Goal: Task Accomplishment & Management: Use online tool/utility

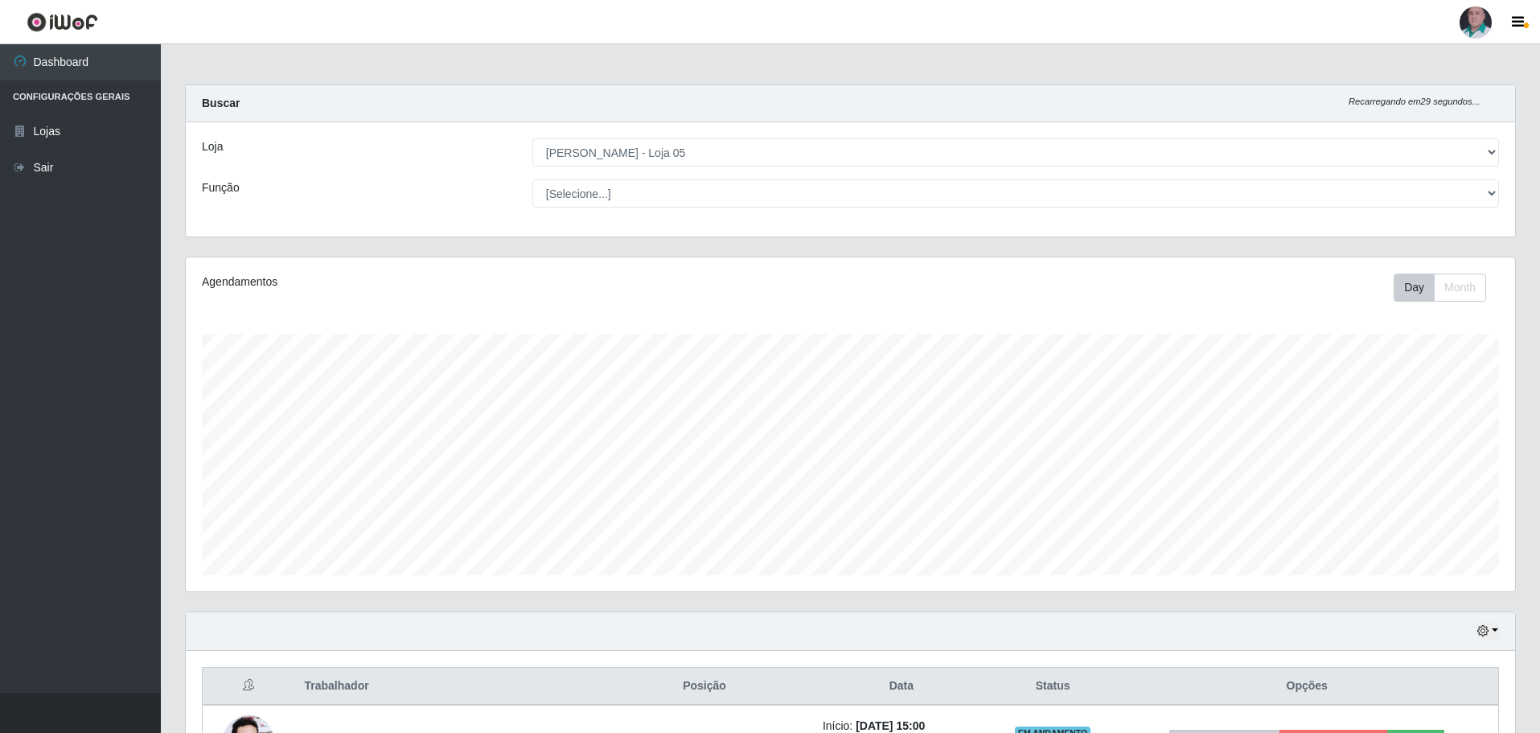
select select "252"
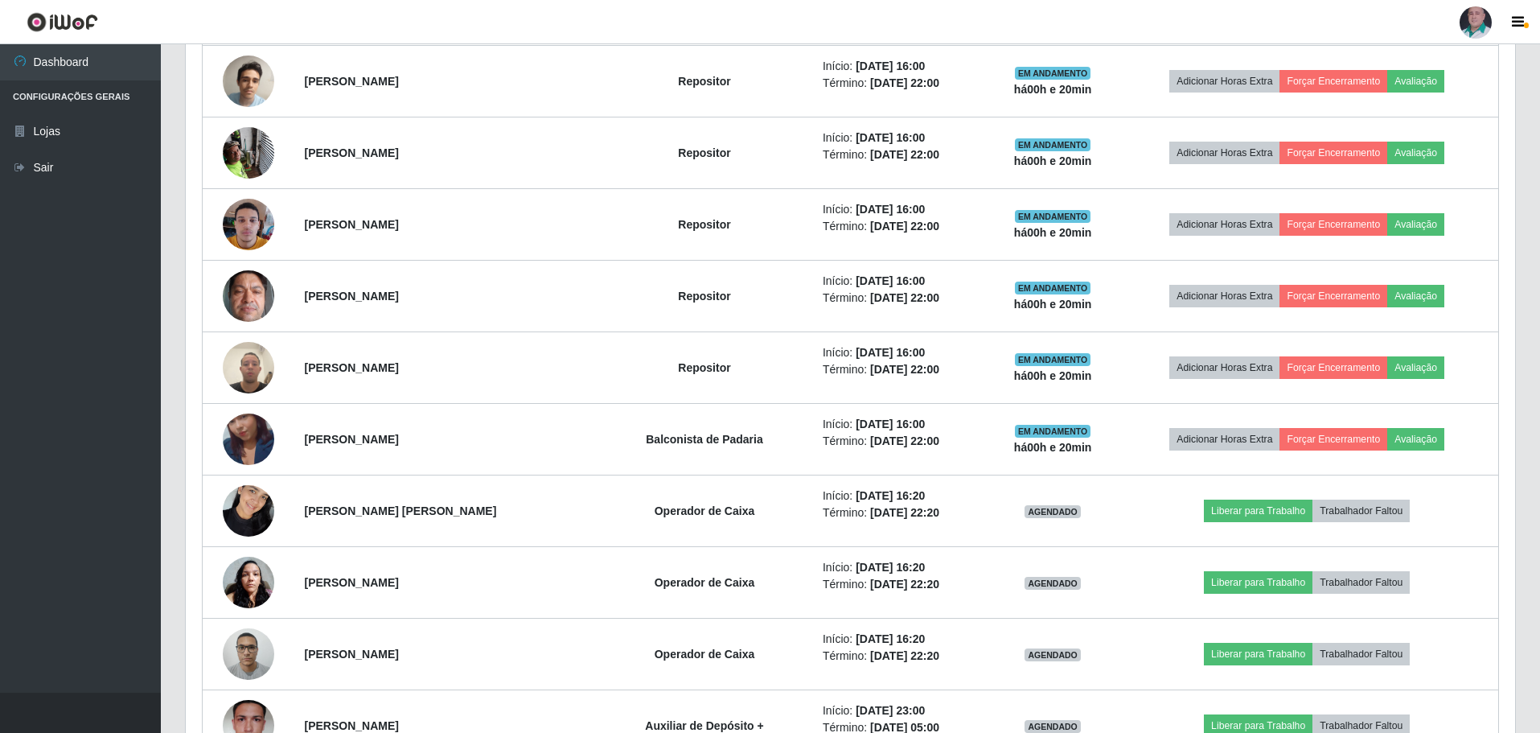
scroll to position [1169, 0]
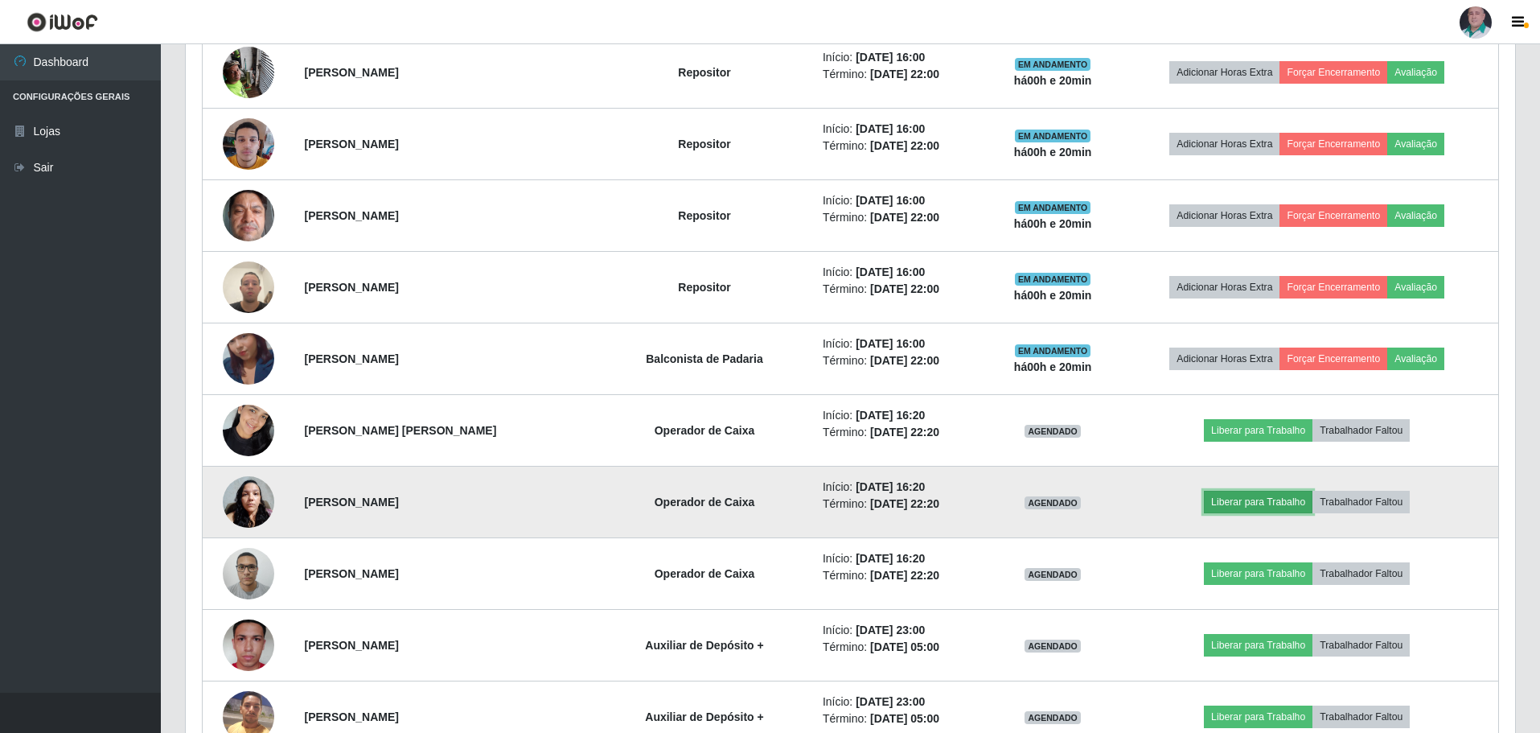
click at [1274, 507] on button "Liberar para Trabalho" at bounding box center [1258, 502] width 109 height 23
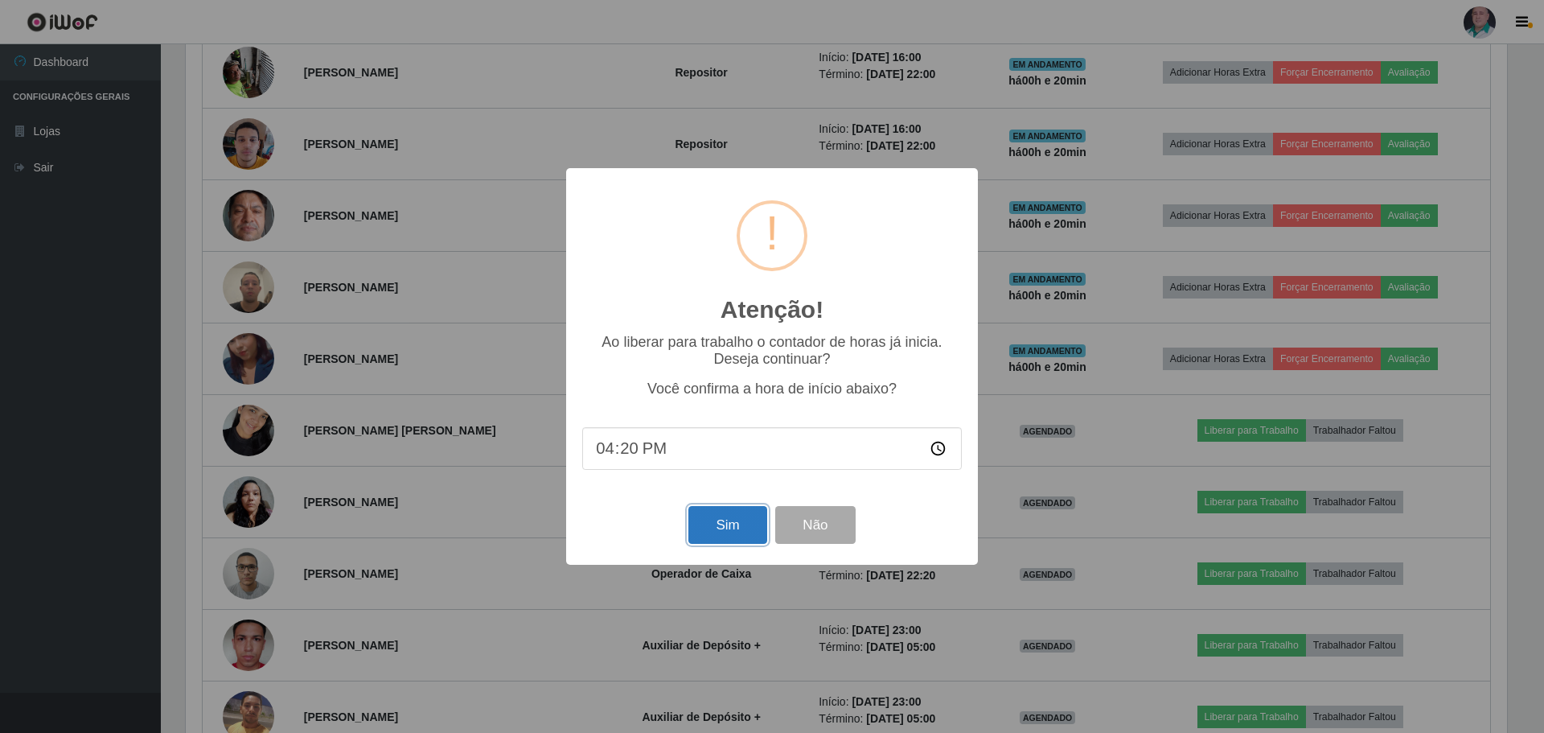
click at [735, 533] on button "Sim" at bounding box center [727, 525] width 78 height 38
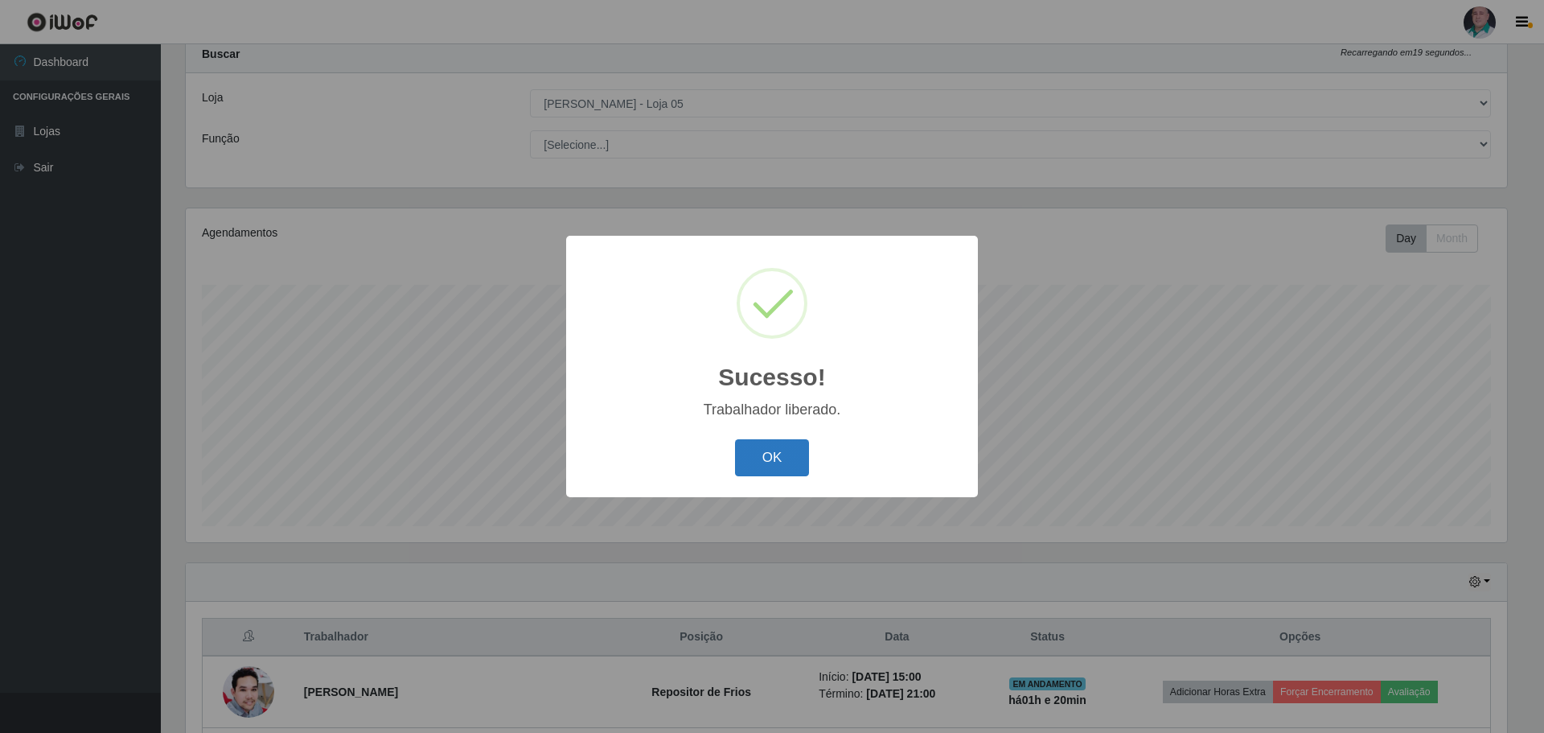
click at [761, 464] on button "OK" at bounding box center [772, 458] width 75 height 38
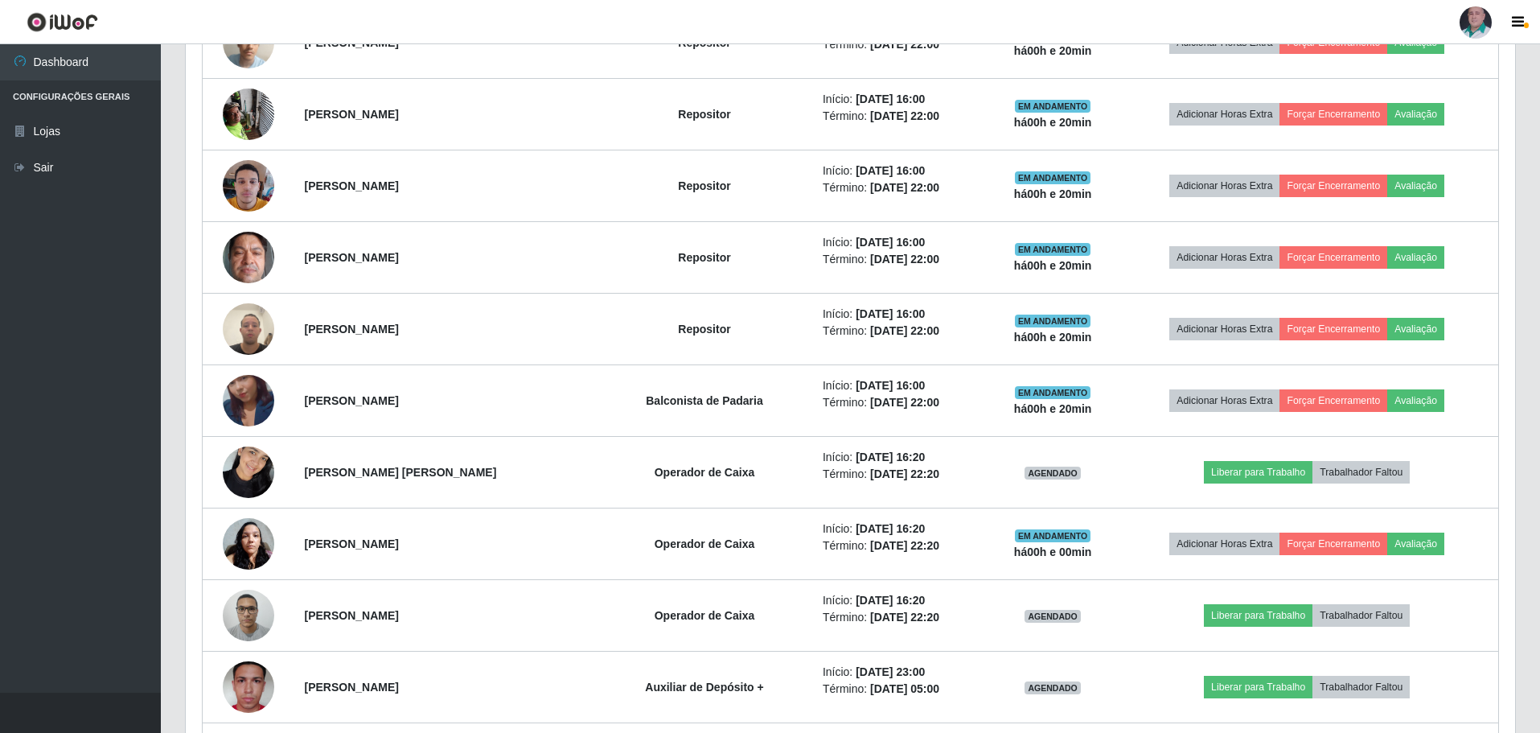
scroll to position [1175, 0]
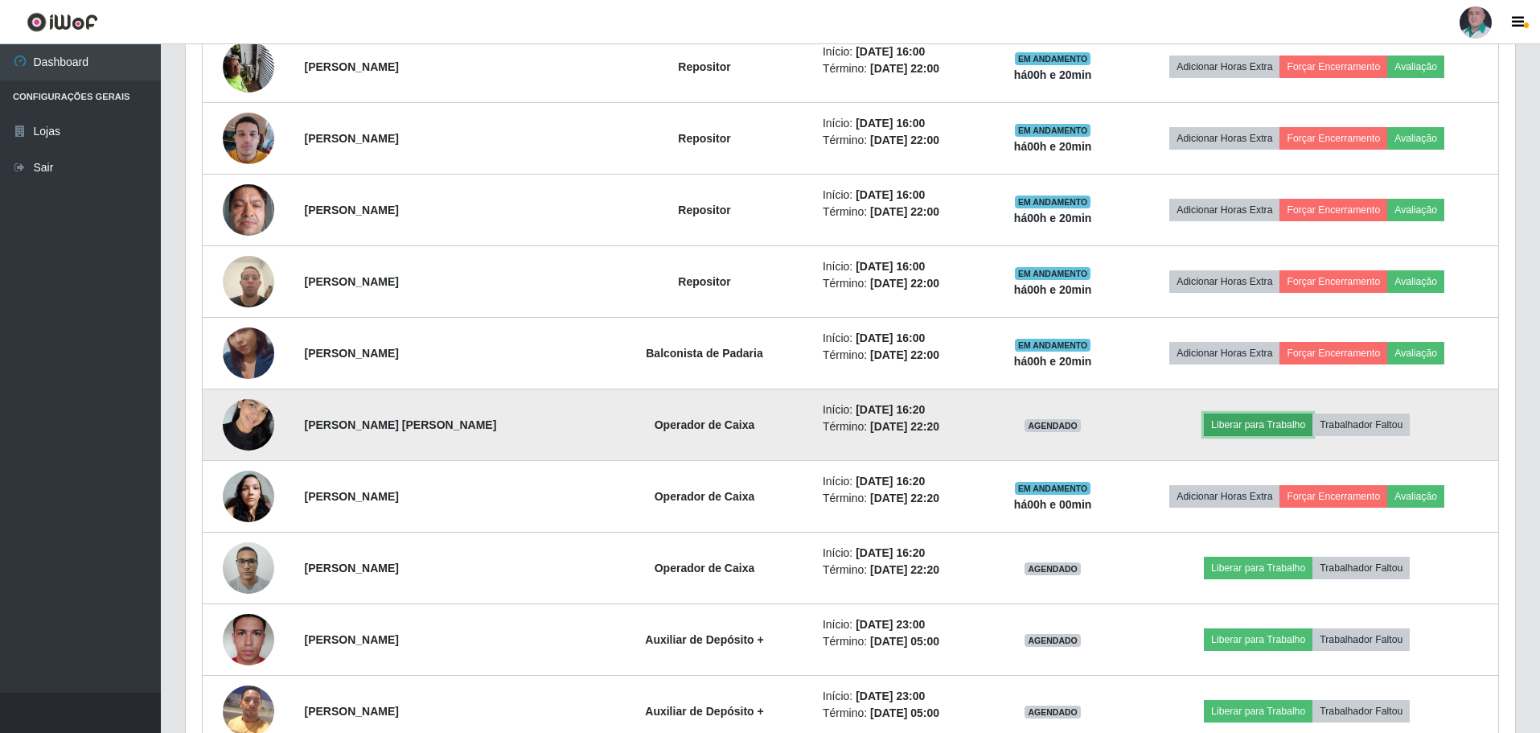
click at [1286, 427] on button "Liberar para Trabalho" at bounding box center [1258, 424] width 109 height 23
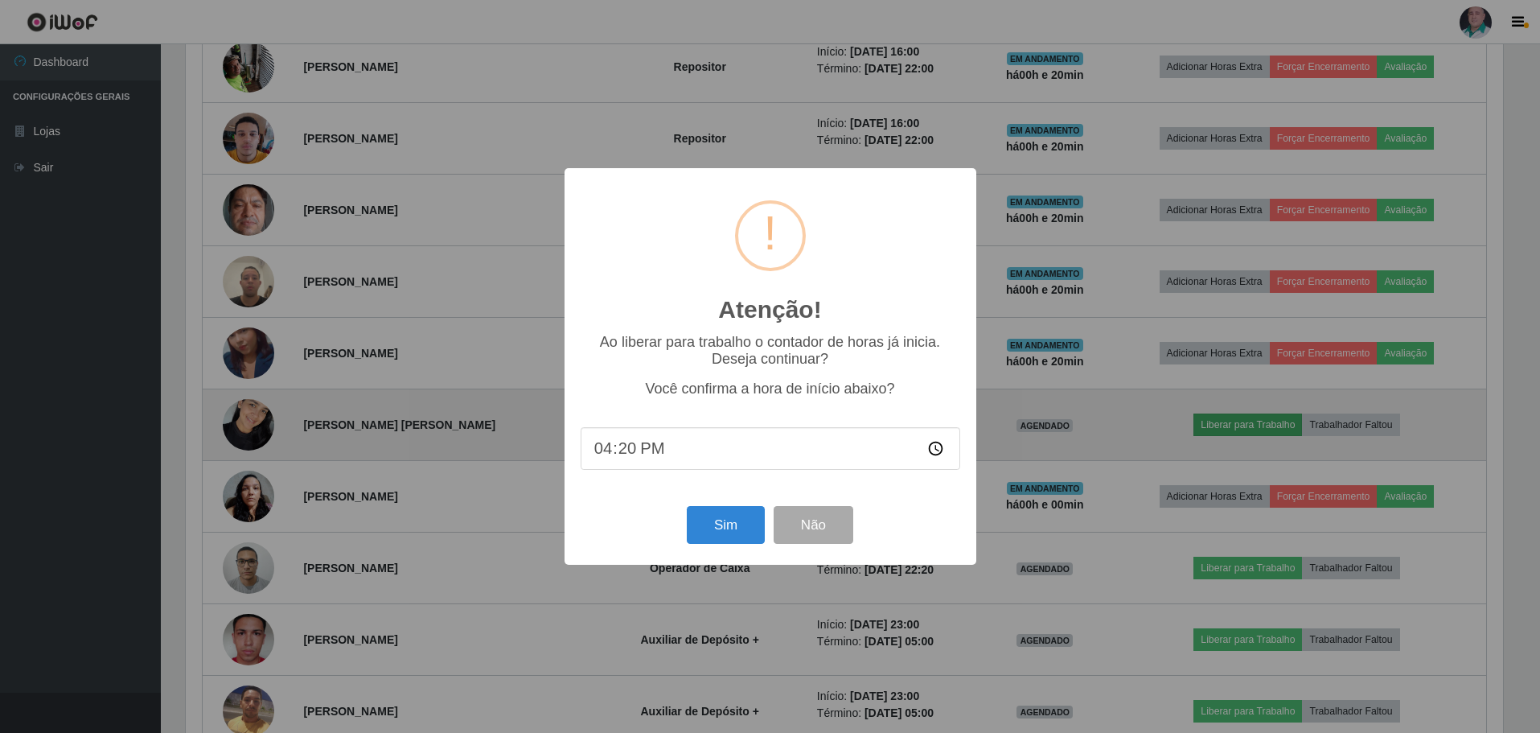
scroll to position [334, 1321]
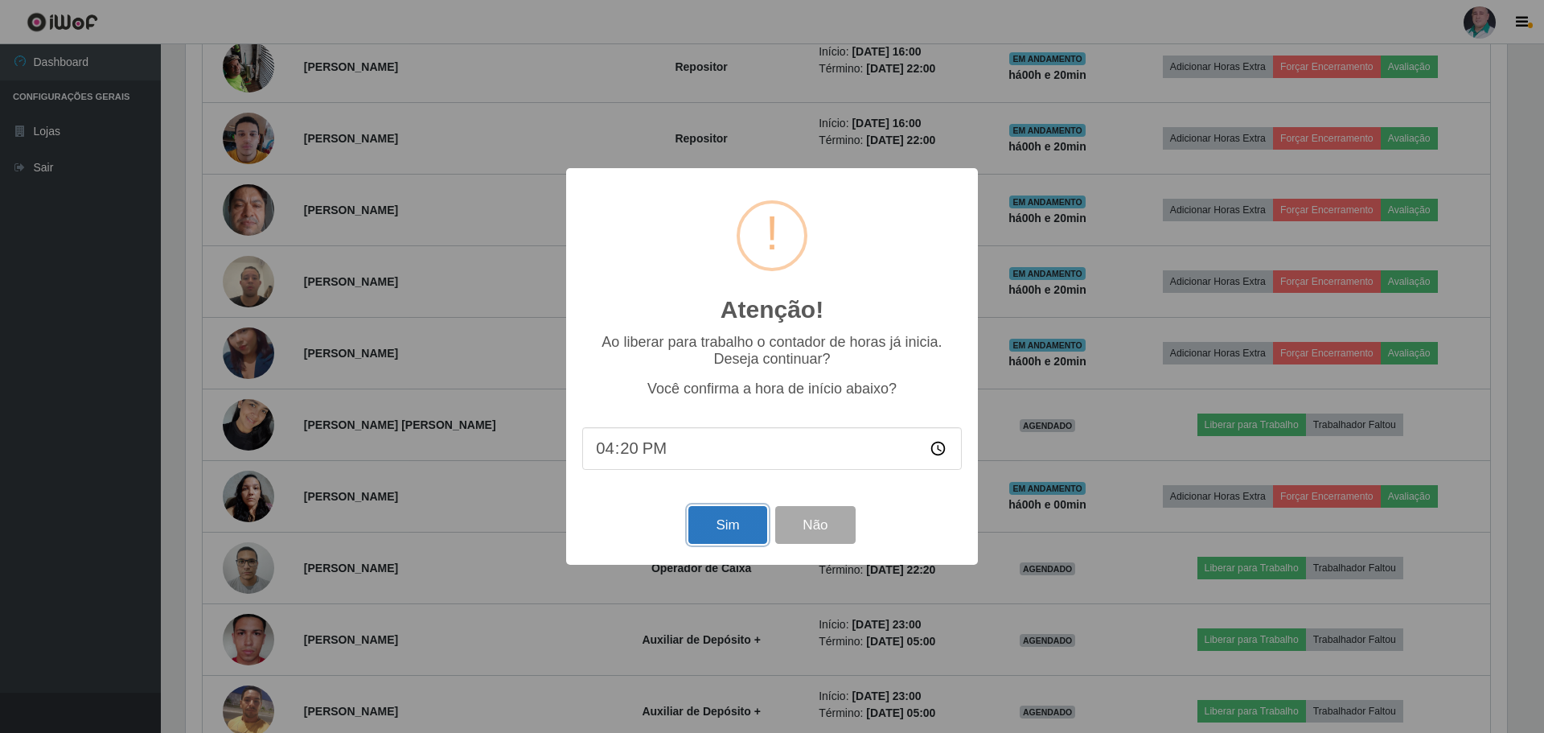
click at [732, 527] on button "Sim" at bounding box center [727, 525] width 78 height 38
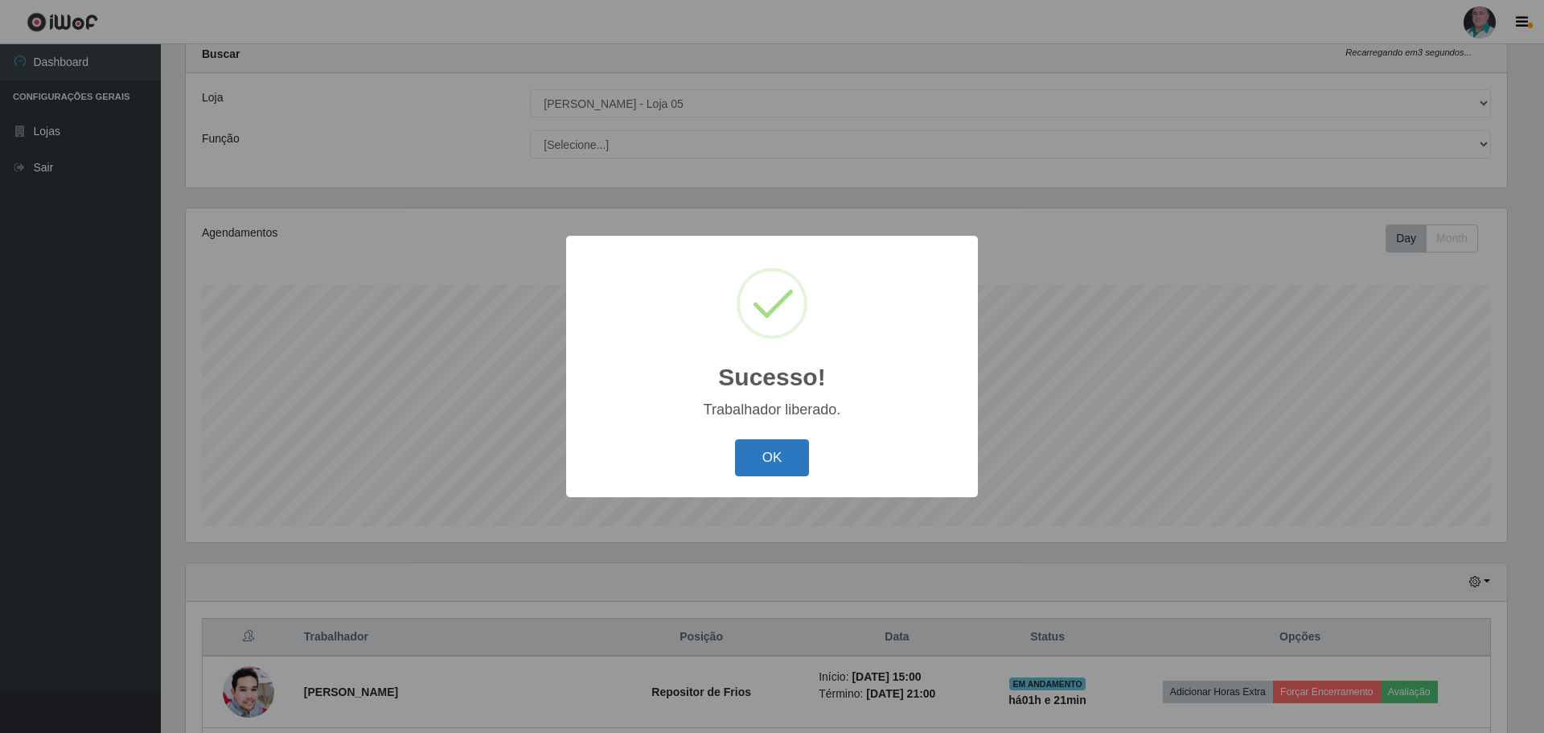
click at [787, 459] on button "OK" at bounding box center [772, 458] width 75 height 38
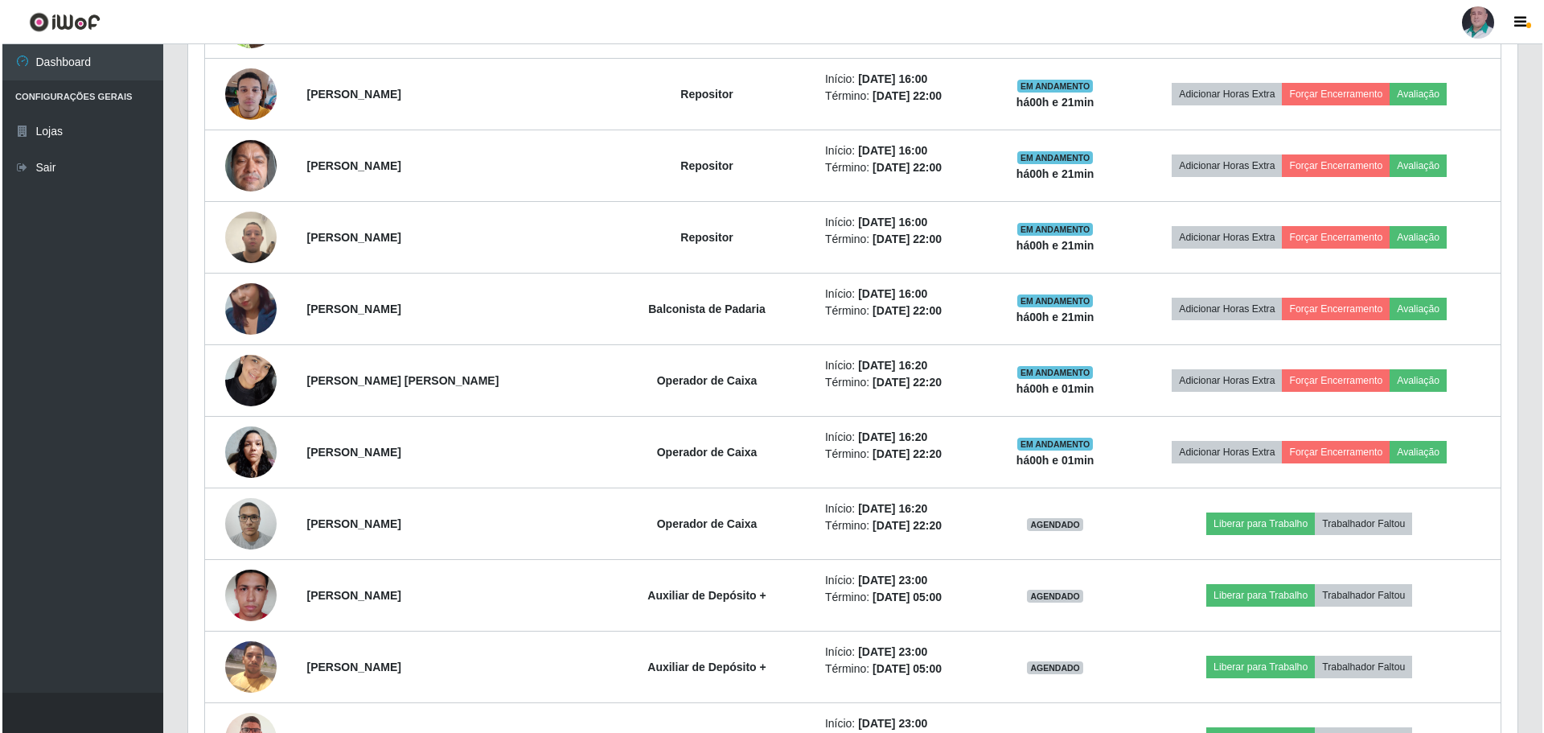
scroll to position [1255, 0]
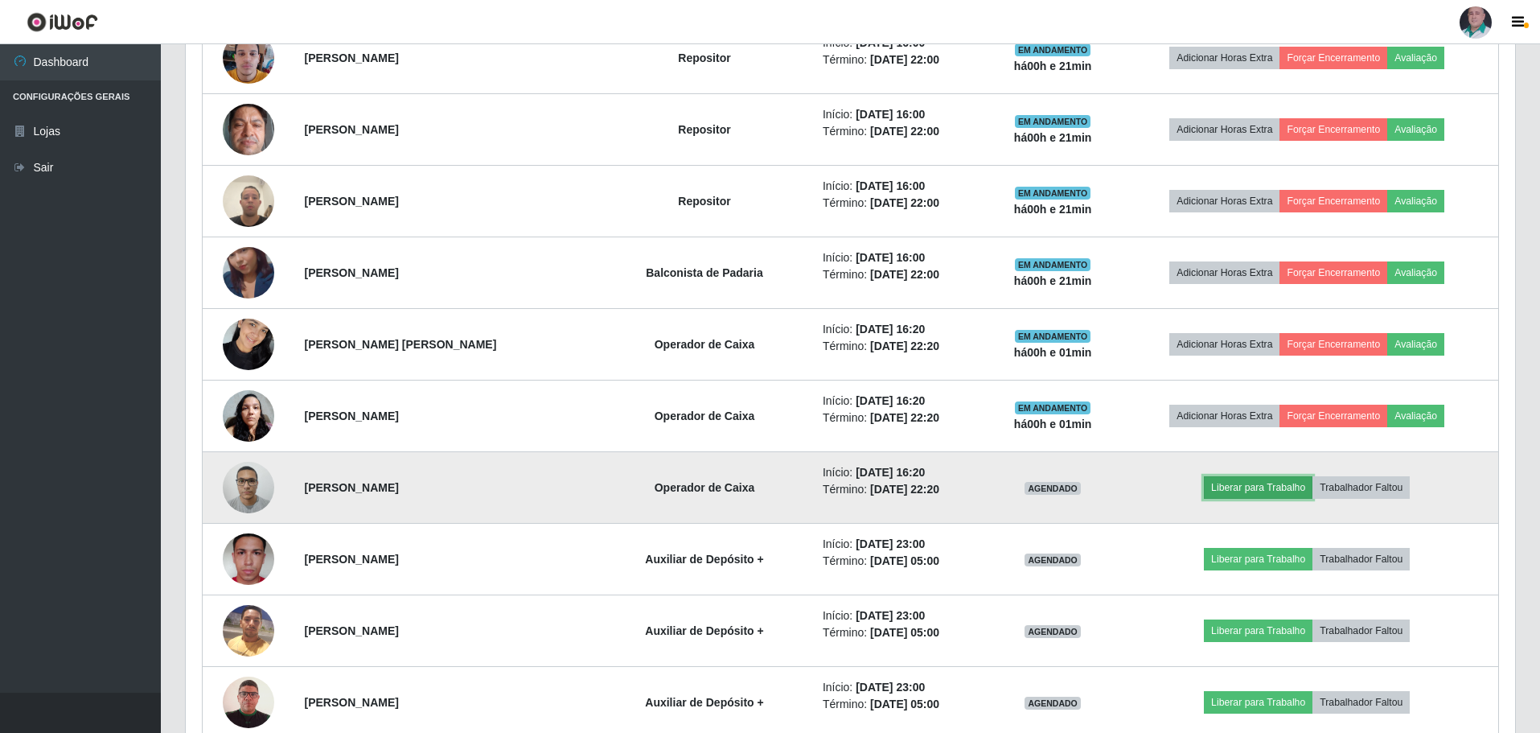
click at [1294, 483] on button "Liberar para Trabalho" at bounding box center [1258, 487] width 109 height 23
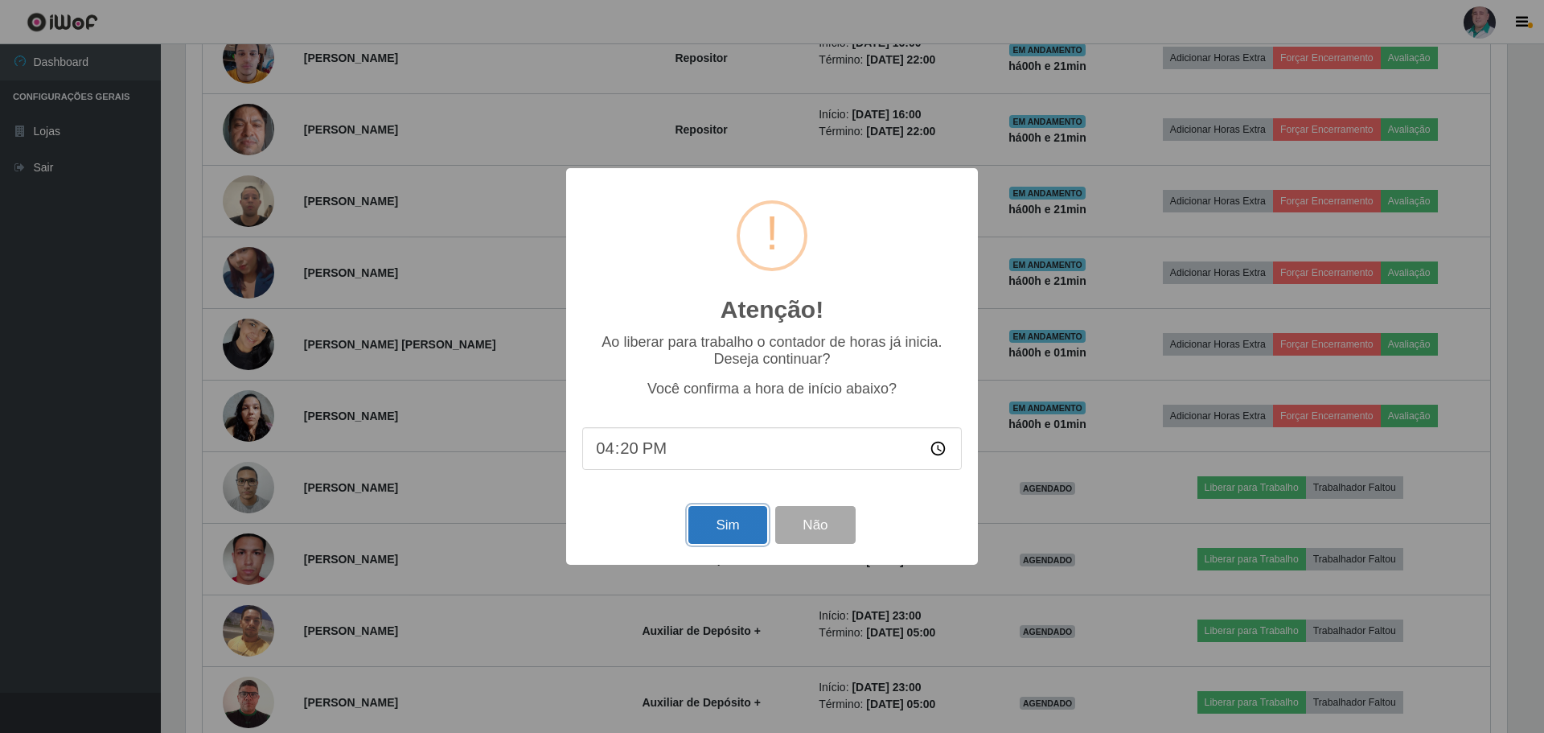
click at [715, 528] on button "Sim" at bounding box center [727, 525] width 78 height 38
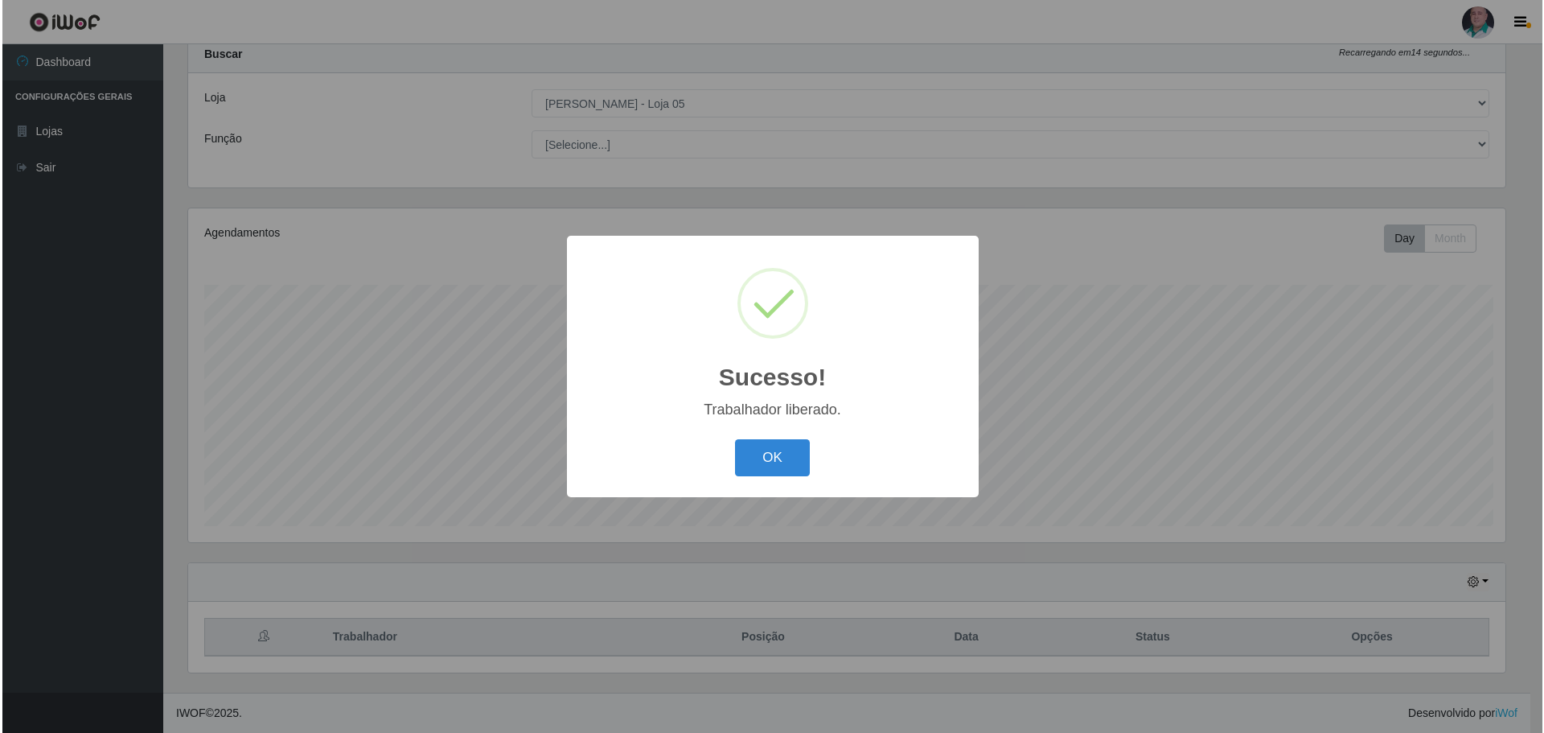
scroll to position [0, 0]
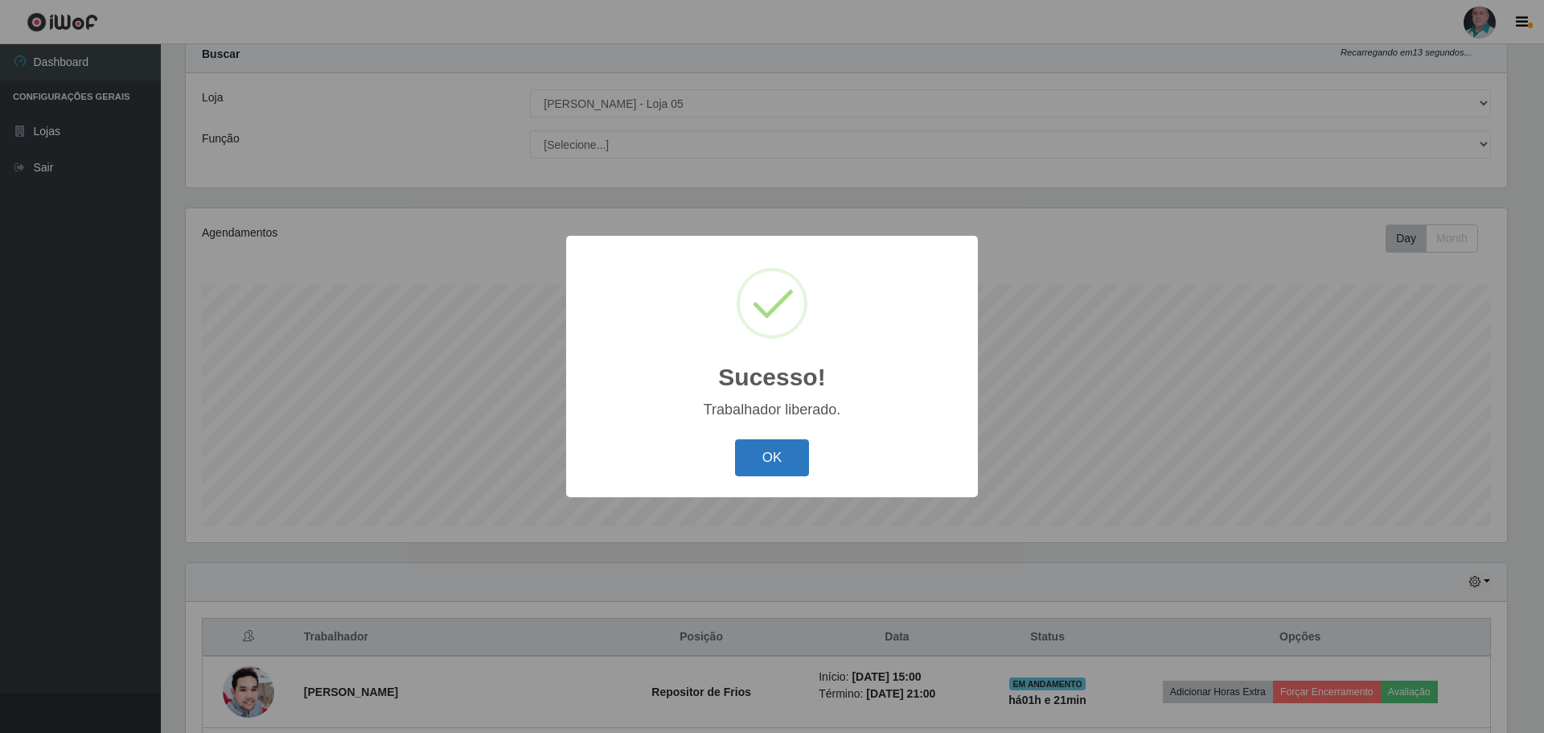
click at [745, 470] on button "OK" at bounding box center [772, 458] width 75 height 38
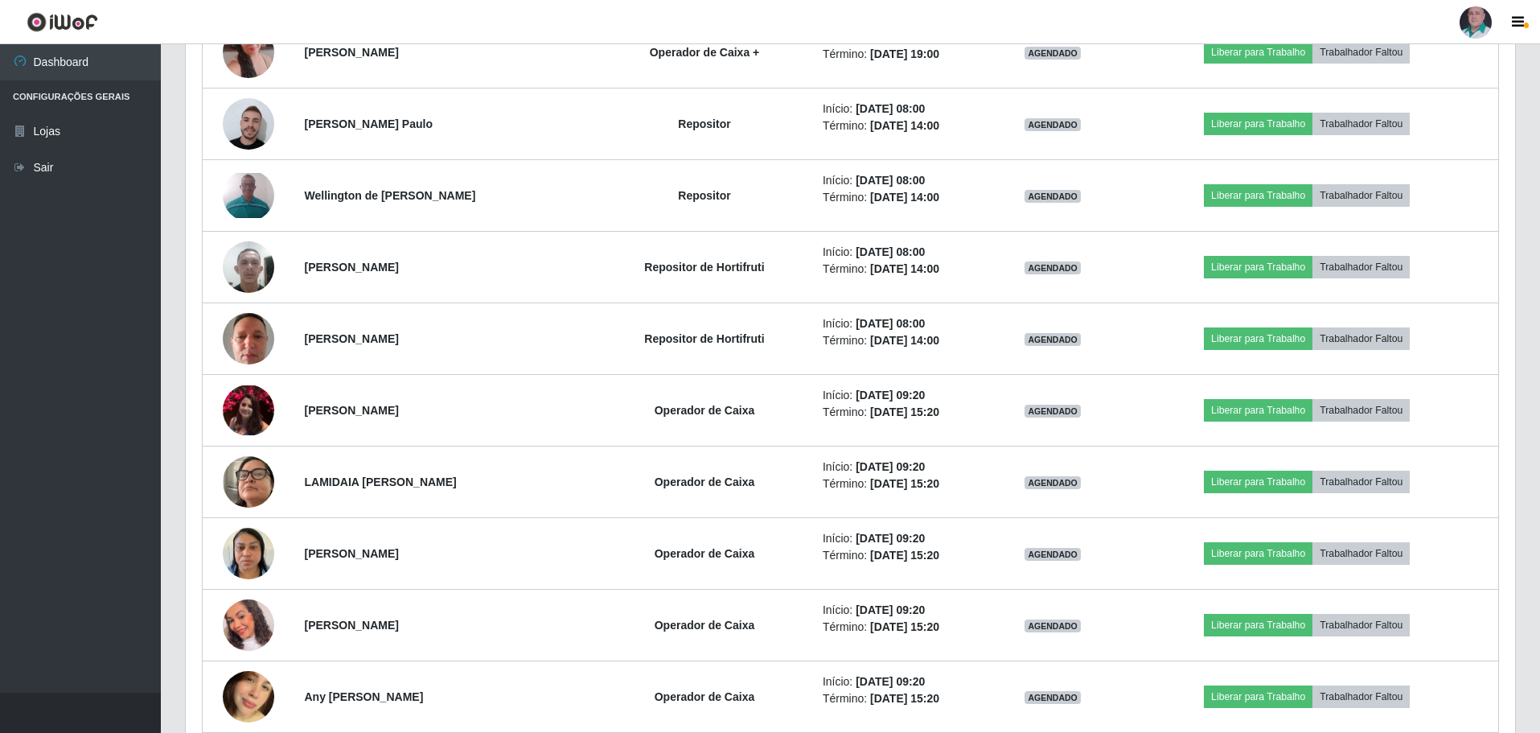
scroll to position [5130, 0]
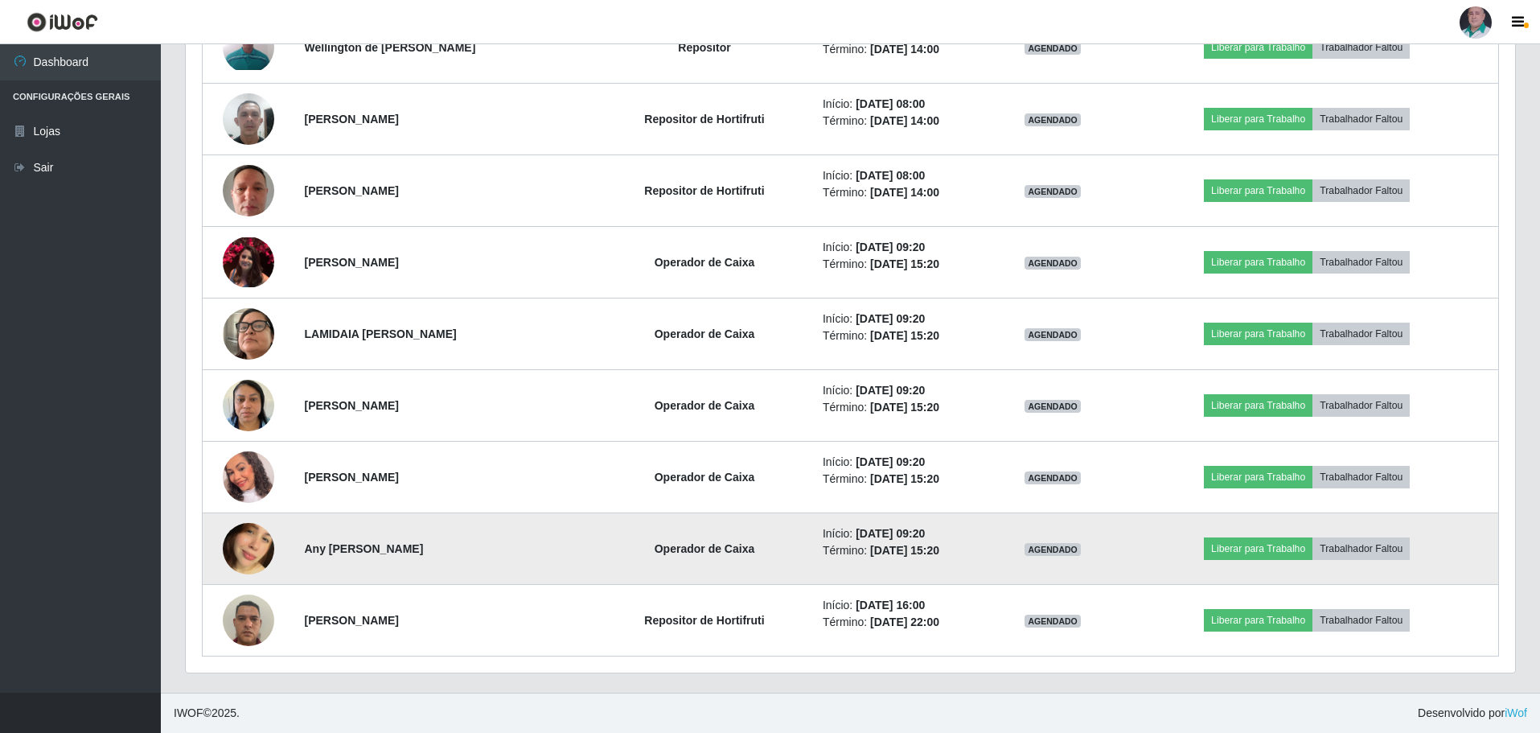
click at [257, 552] on img at bounding box center [248, 549] width 51 height 92
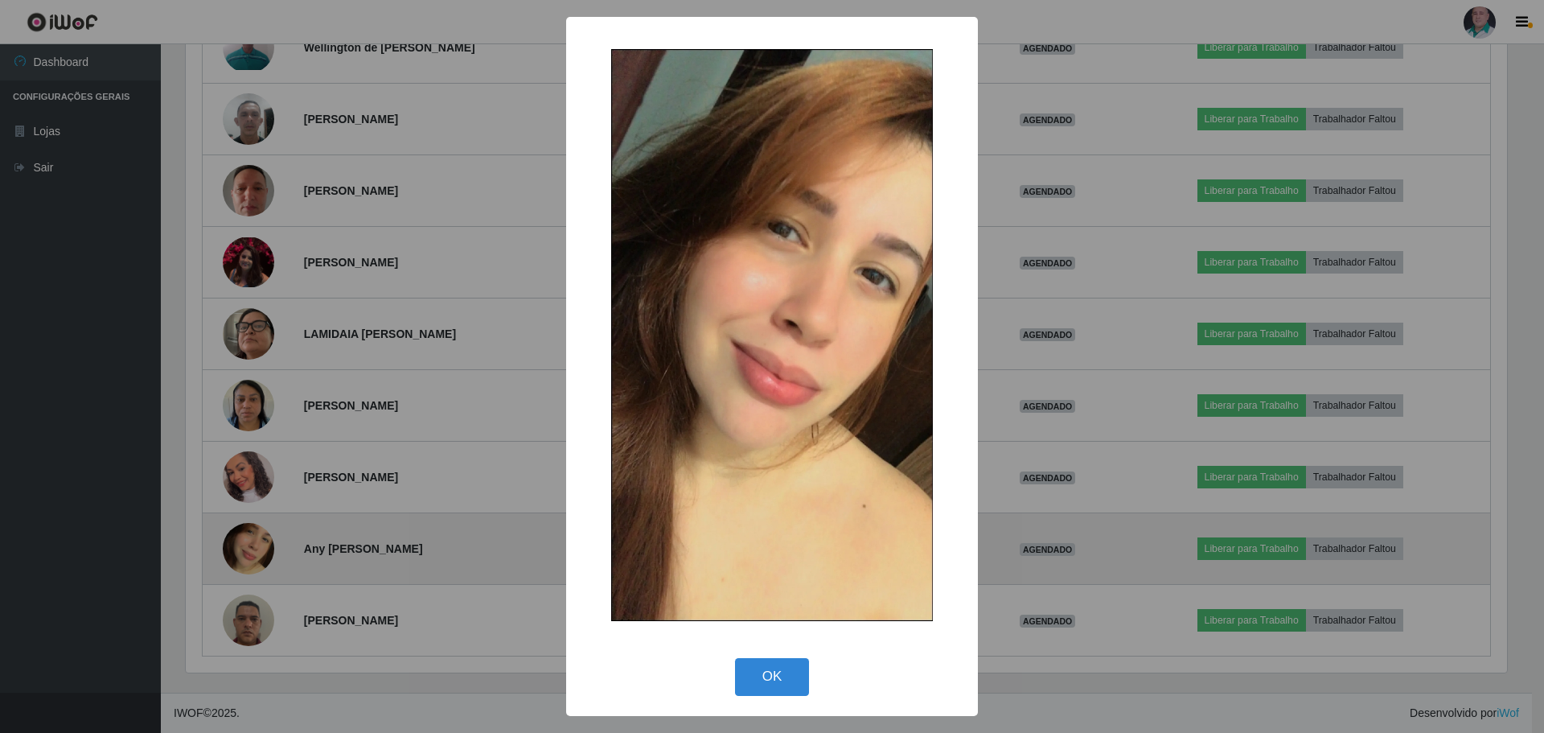
click at [257, 552] on div "× OK Cancel" at bounding box center [772, 366] width 1544 height 733
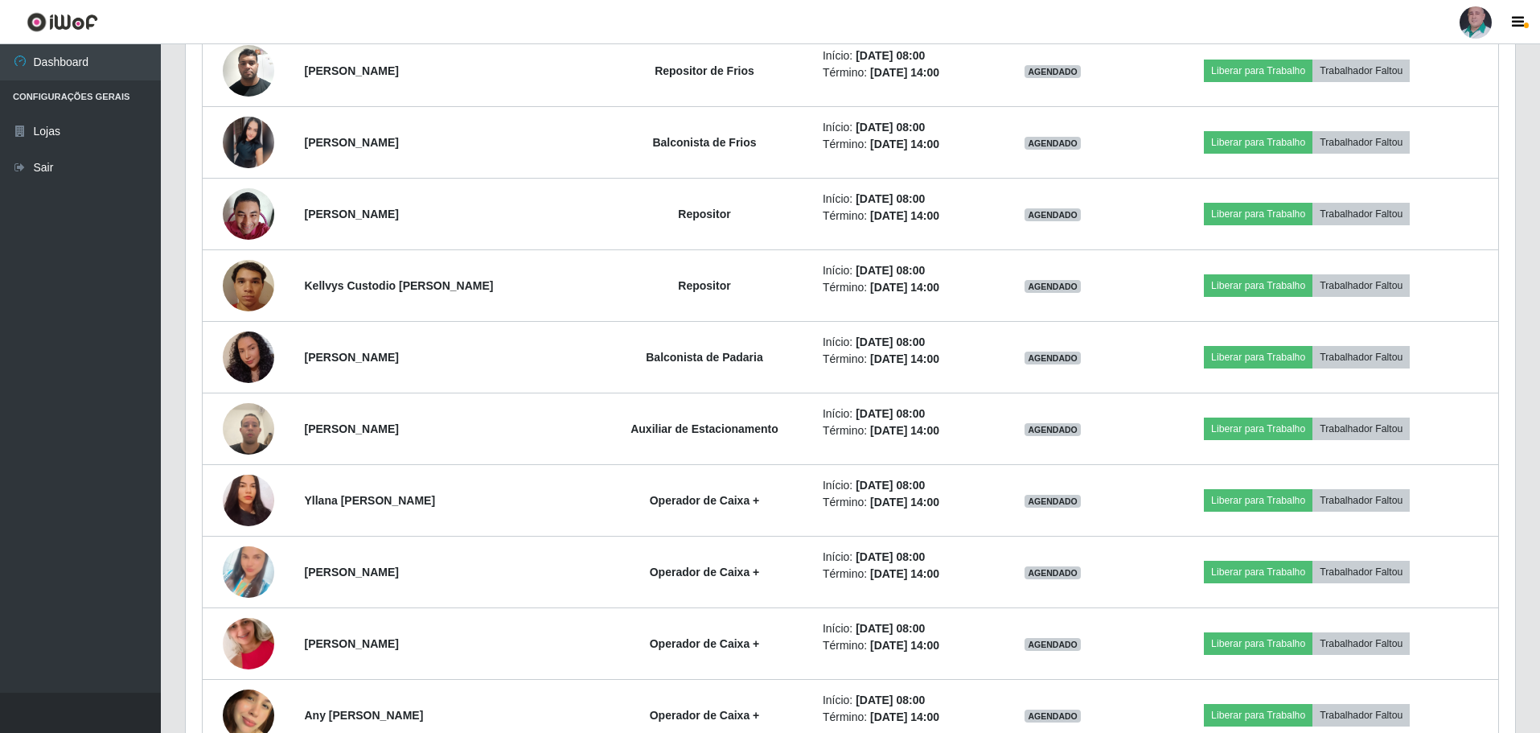
scroll to position [2235, 0]
